Goal: Information Seeking & Learning: Learn about a topic

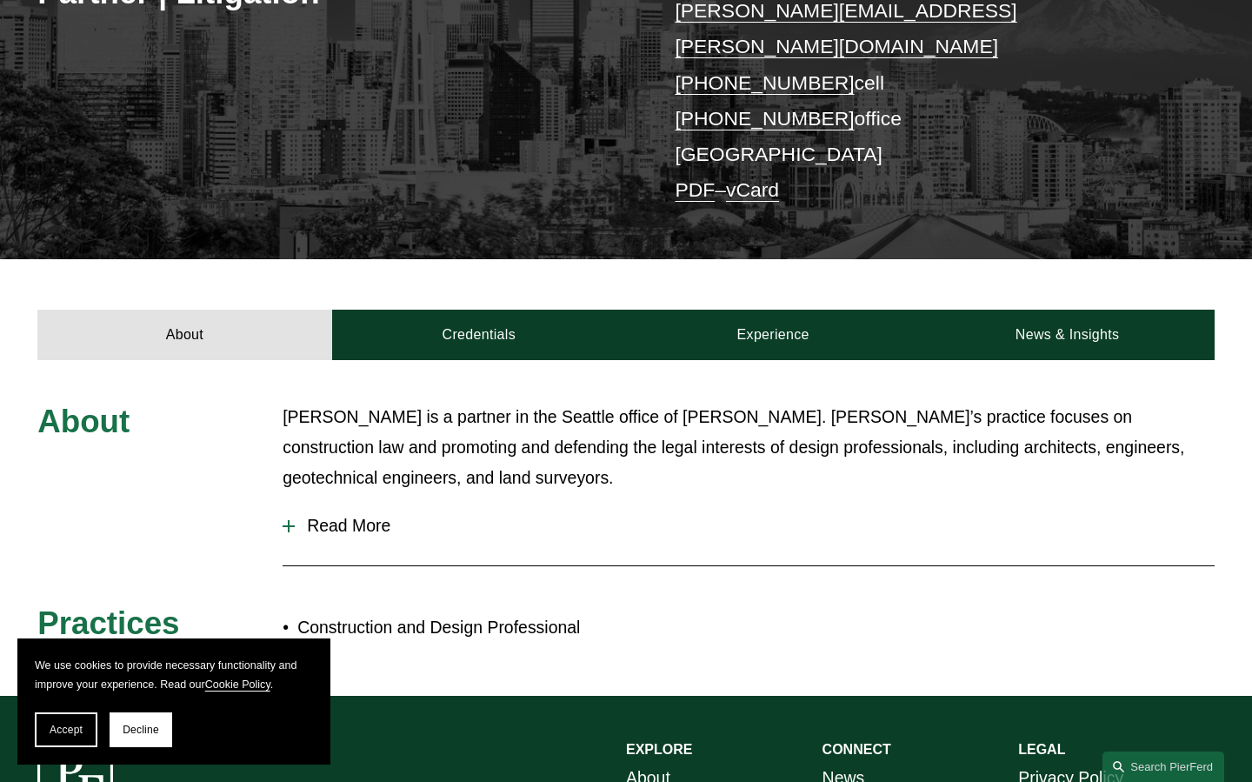
scroll to position [375, 0]
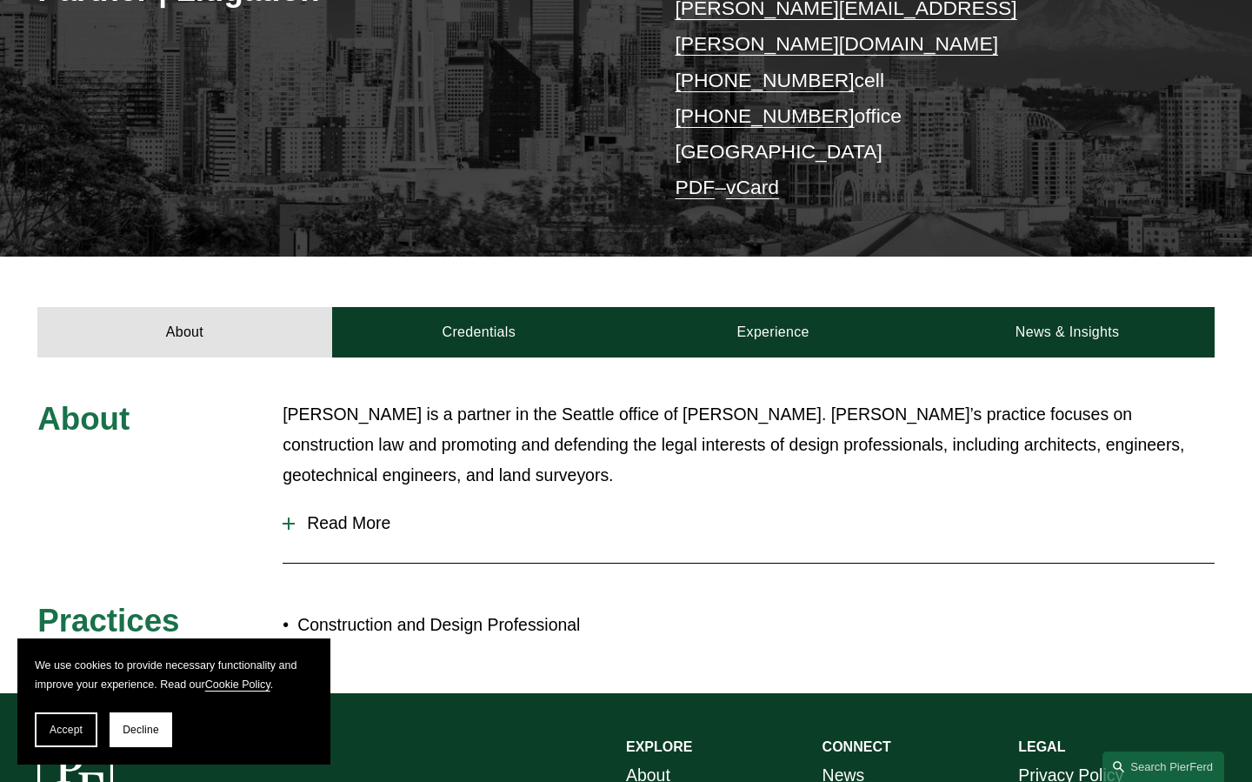
click at [339, 513] on span "Read More" at bounding box center [755, 523] width 920 height 20
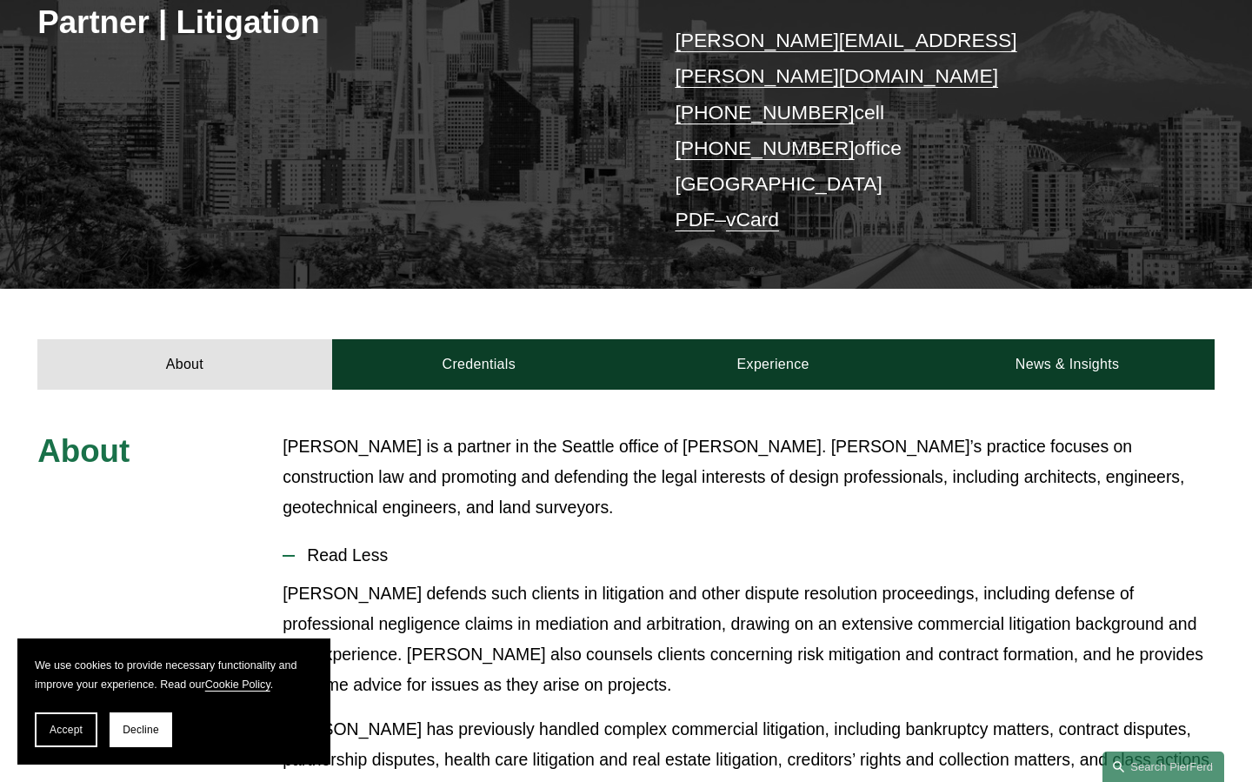
scroll to position [276, 0]
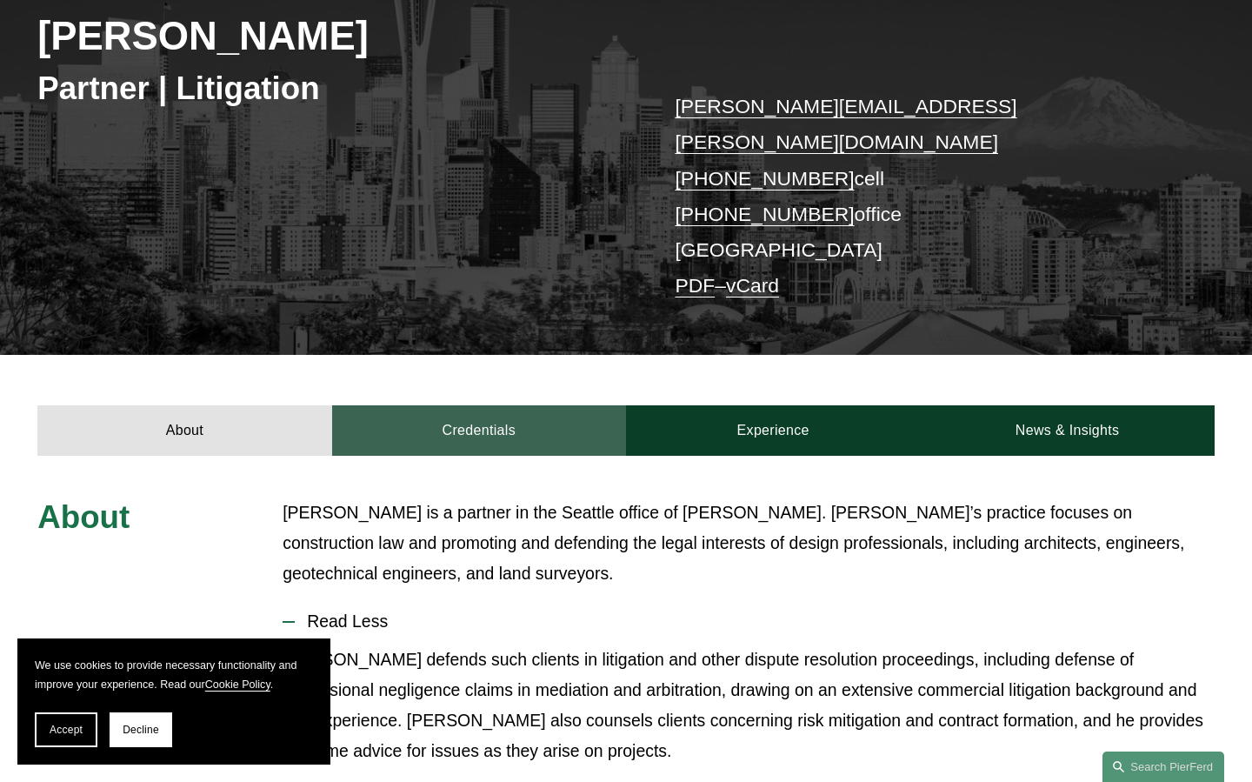
click at [449, 405] on link "Credentials" at bounding box center [479, 430] width 294 height 50
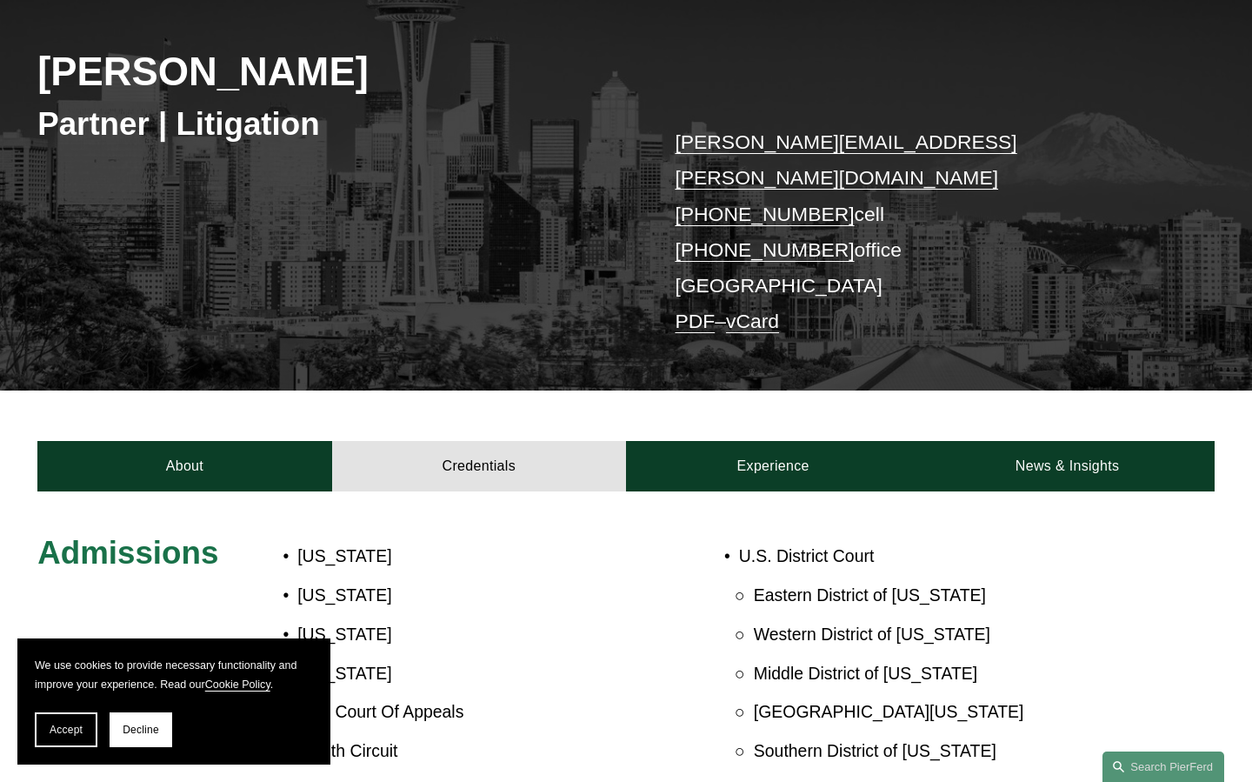
scroll to position [151, 0]
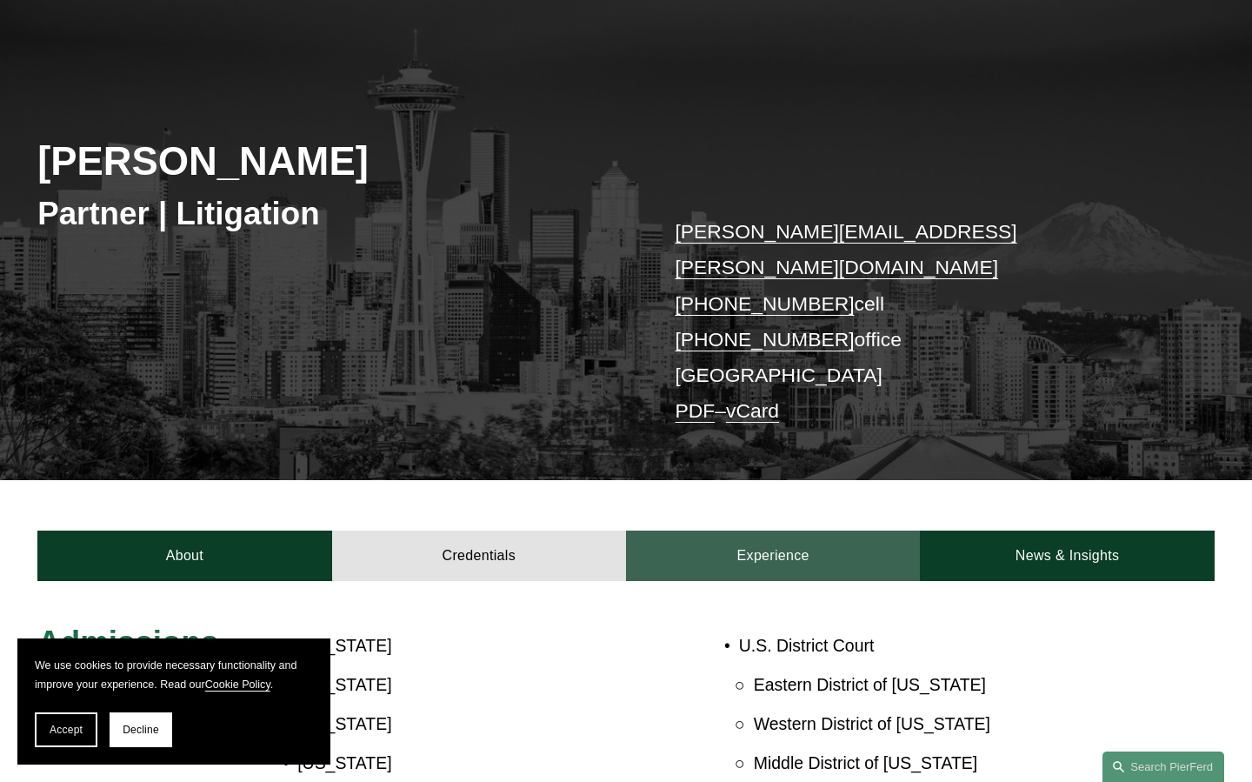
click at [738, 530] on link "Experience" at bounding box center [773, 555] width 294 height 50
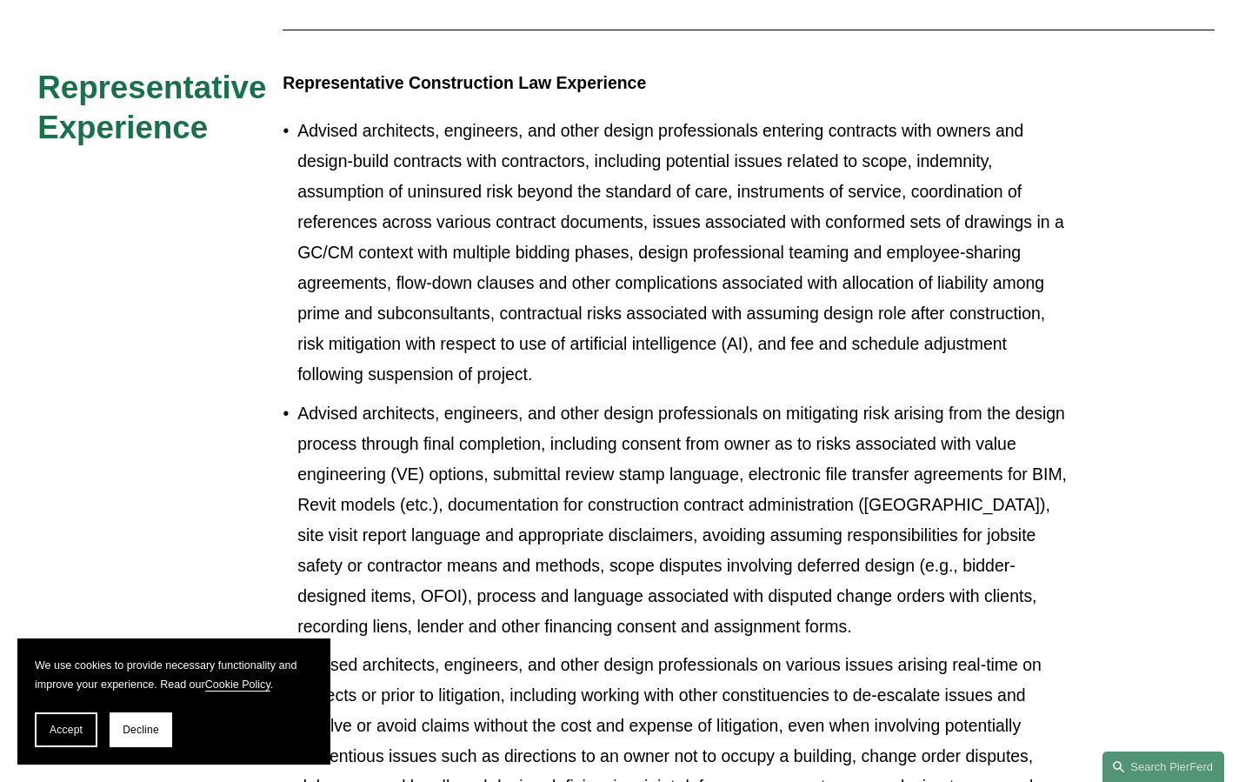
scroll to position [542, 0]
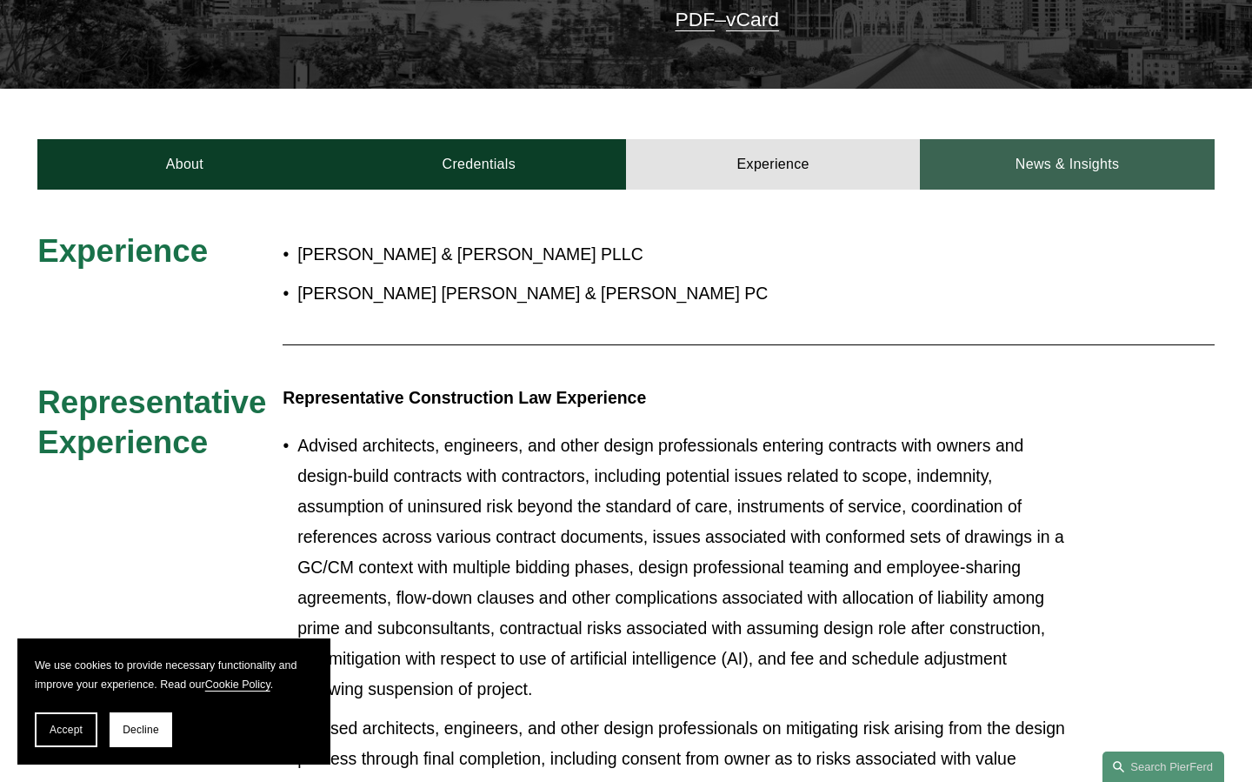
click at [1042, 139] on link "News & Insights" at bounding box center [1067, 164] width 294 height 50
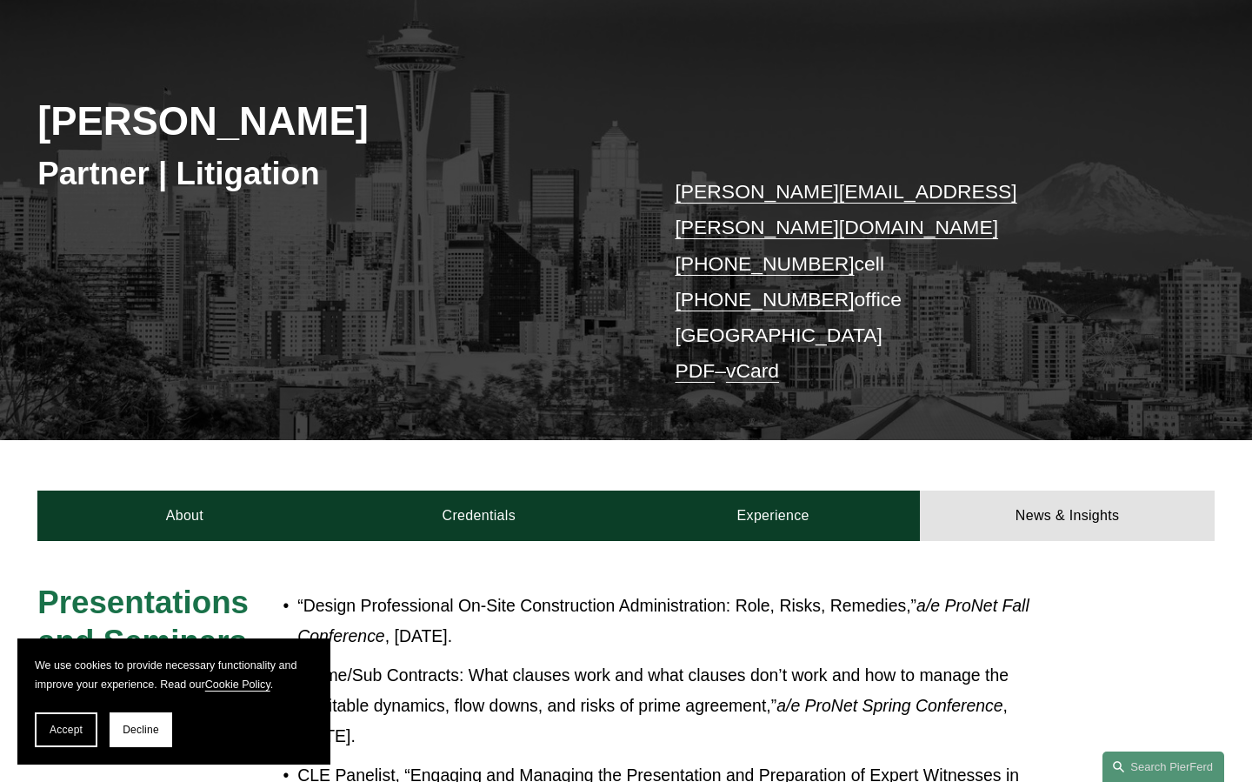
scroll to position [143, 0]
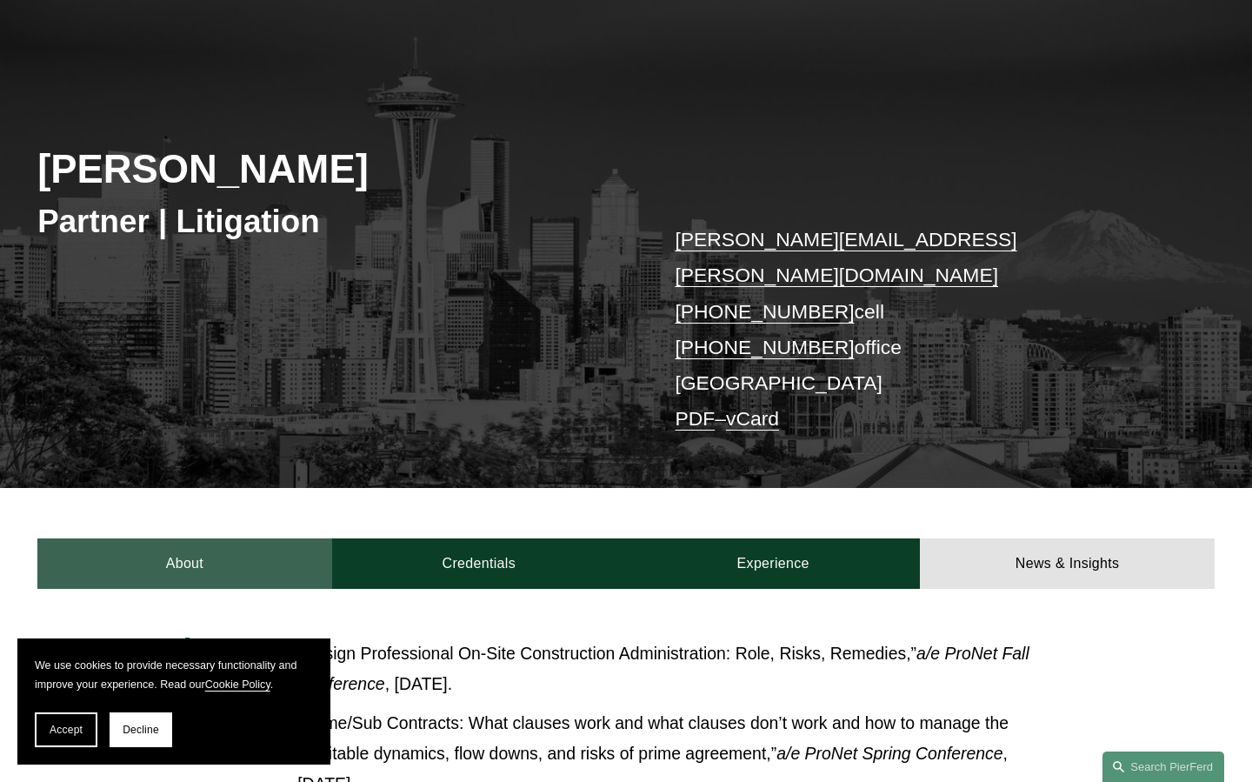
click at [245, 538] on link "About" at bounding box center [184, 563] width 294 height 50
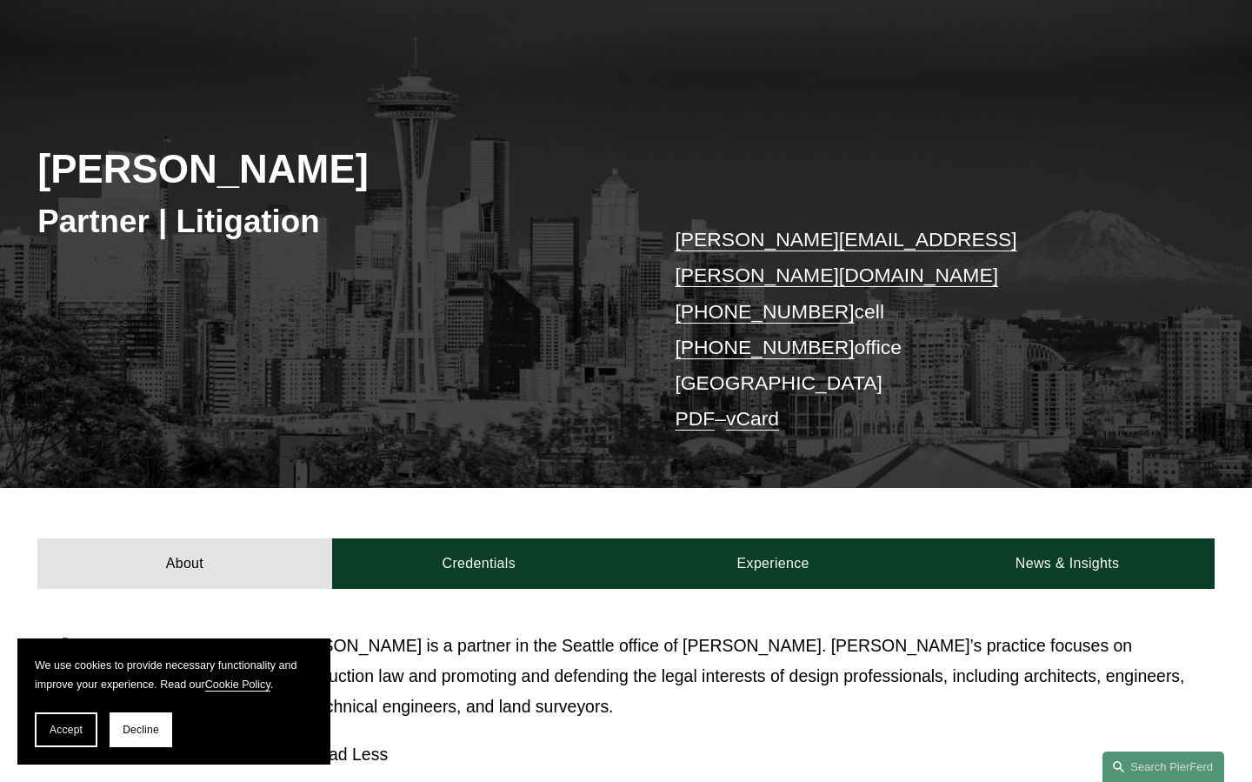
click at [485, 497] on div "About Credentials Experience News & Insights" at bounding box center [626, 538] width 1252 height 101
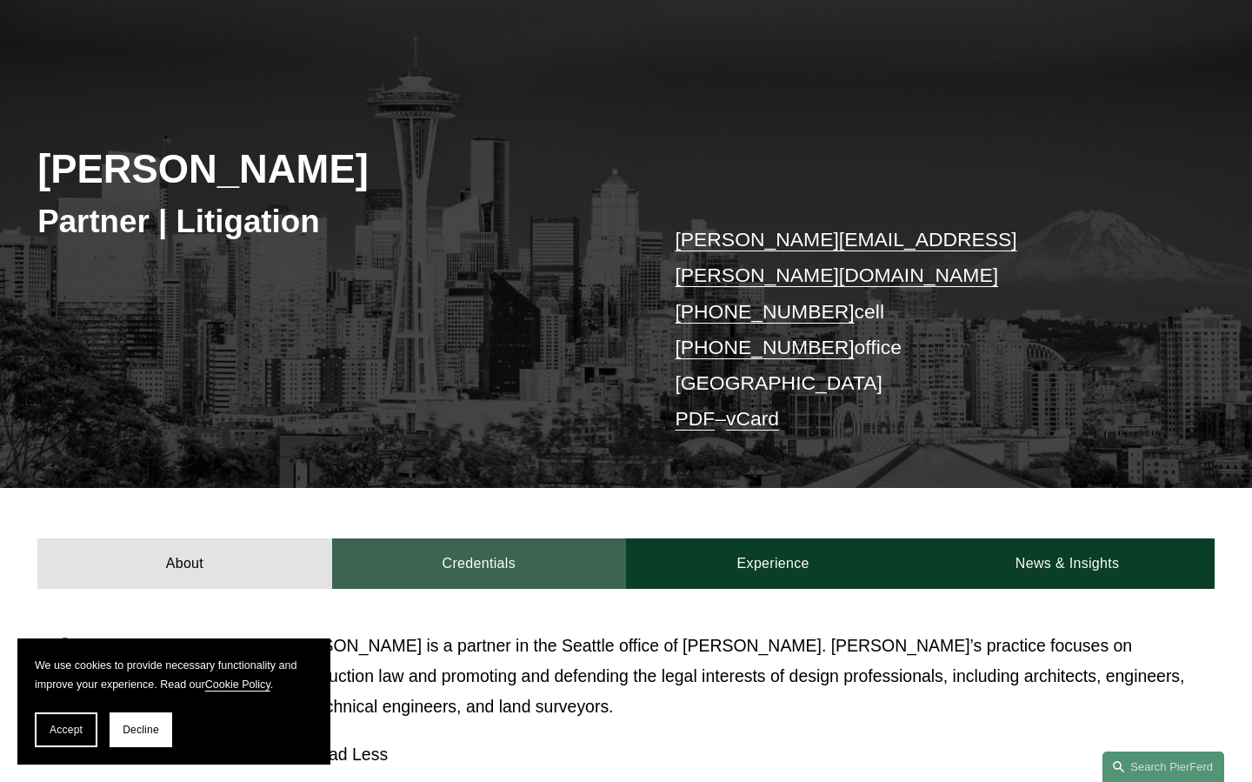
click at [482, 538] on link "Credentials" at bounding box center [479, 563] width 294 height 50
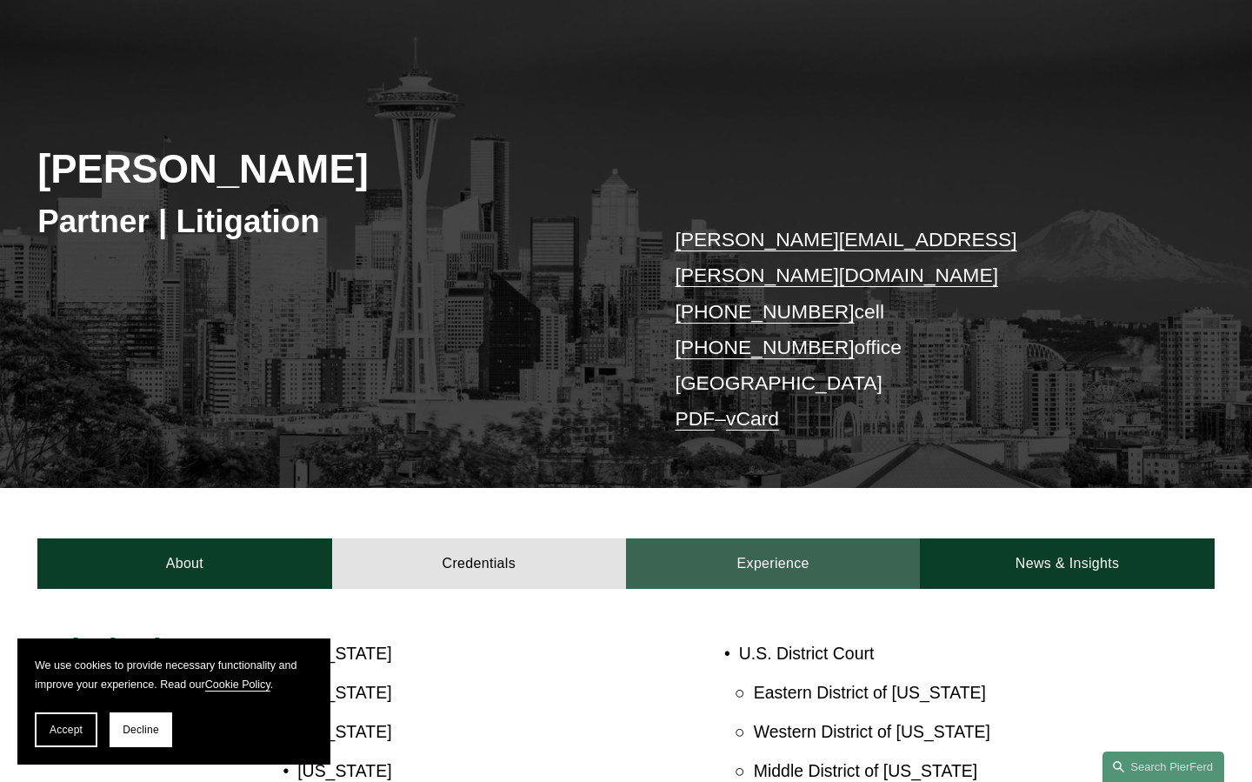
click at [734, 538] on link "Experience" at bounding box center [773, 563] width 294 height 50
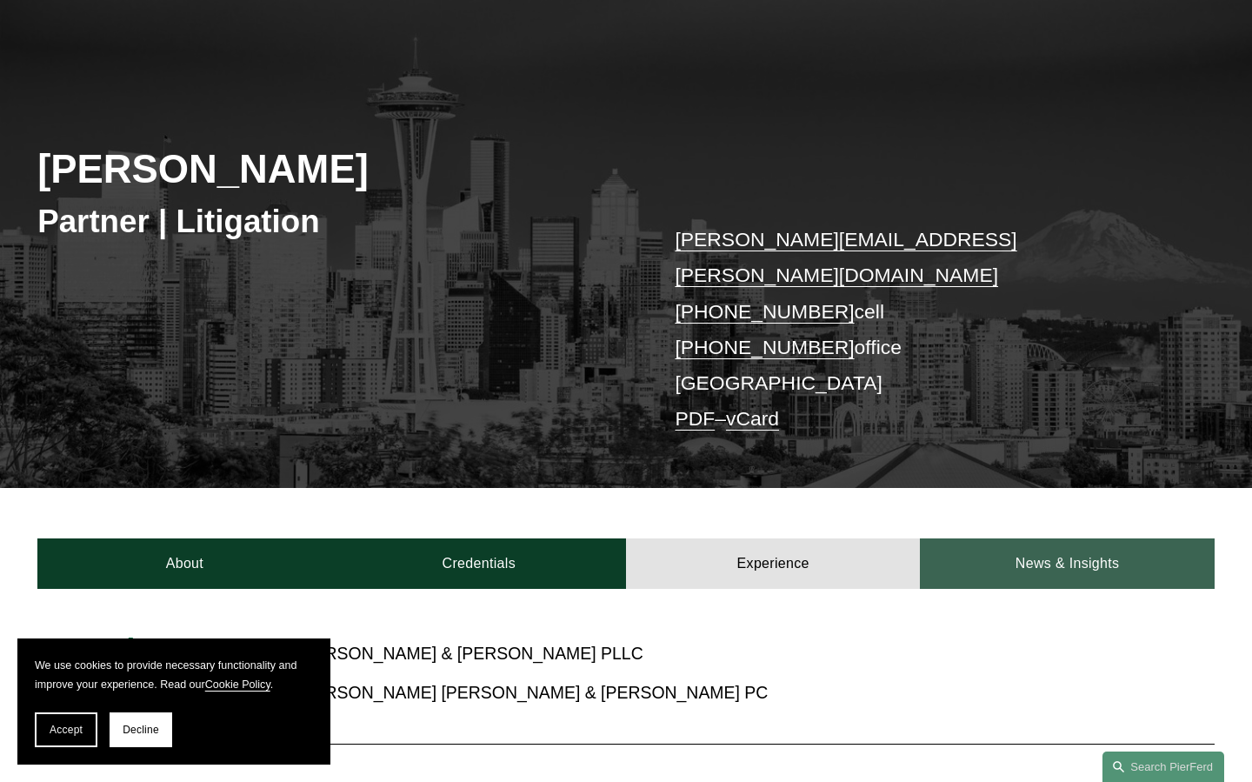
click at [1029, 538] on link "News & Insights" at bounding box center [1067, 563] width 294 height 50
